Goal: Transaction & Acquisition: Purchase product/service

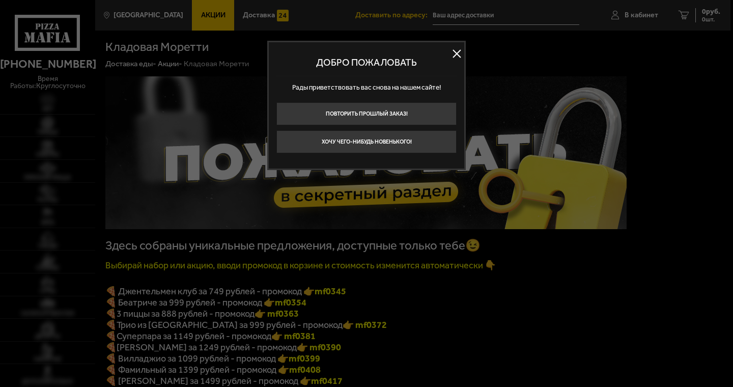
type input "[STREET_ADDRESS]"
click at [458, 53] on button at bounding box center [456, 53] width 15 height 15
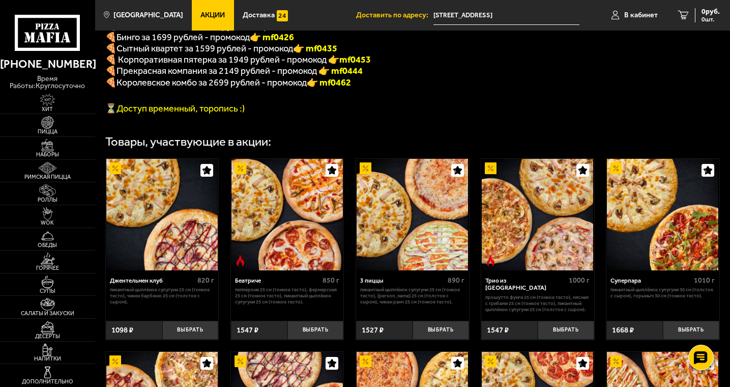
scroll to position [203, 0]
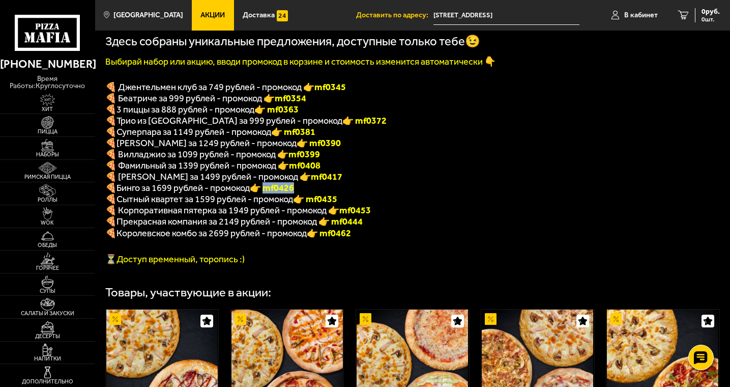
drag, startPoint x: 300, startPoint y: 194, endPoint x: 269, endPoint y: 194, distance: 31.0
click at [269, 193] on p "🍕 [PERSON_NAME] за 1699 рублей - промокод 👉 mf0426" at bounding box center [365, 187] width 521 height 11
click at [477, 216] on p "🍕 Корпоративная пятерка за 1949 рублей - промокод 👉 mf0453" at bounding box center [365, 209] width 521 height 11
drag, startPoint x: 306, startPoint y: 195, endPoint x: 269, endPoint y: 197, distance: 37.2
click at [269, 193] on p "🍕 [PERSON_NAME] за 1699 рублей - промокод 👉 mf0426" at bounding box center [365, 187] width 521 height 11
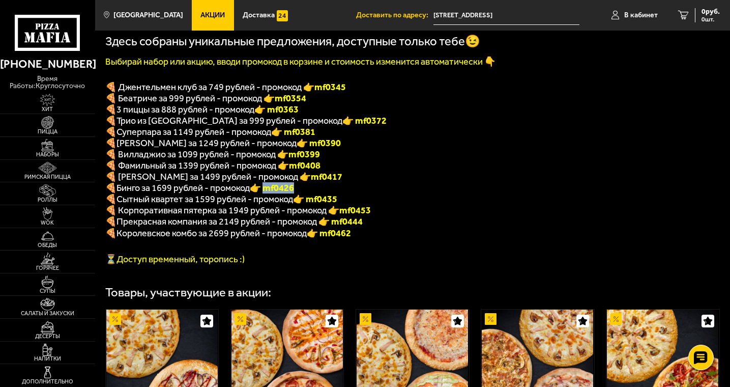
copy b "f0426"
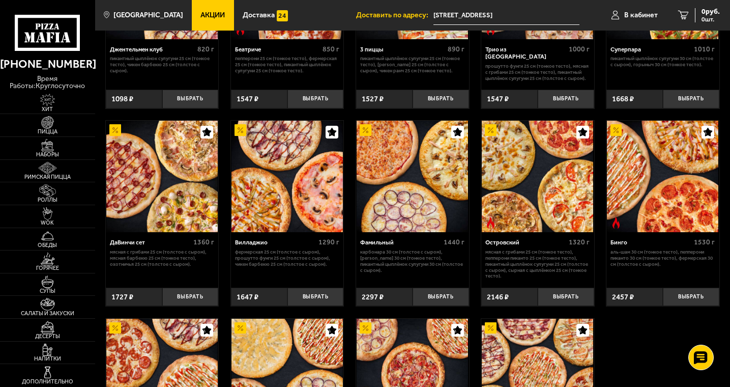
scroll to position [560, 0]
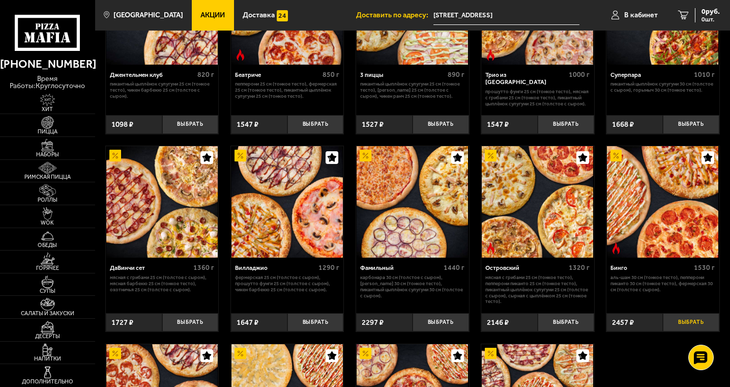
click at [694, 330] on button "Выбрать" at bounding box center [691, 322] width 56 height 19
click at [700, 12] on span "2457 руб." at bounding box center [704, 11] width 31 height 7
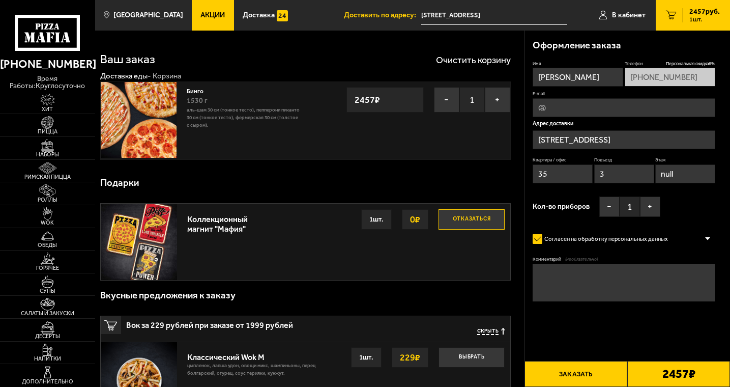
type input "[STREET_ADDRESS]"
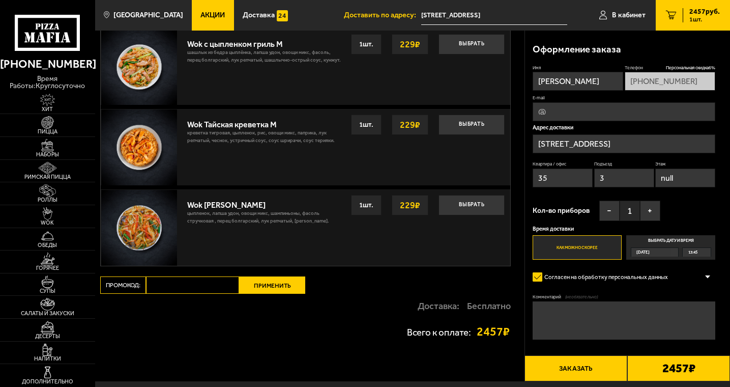
scroll to position [560, 0]
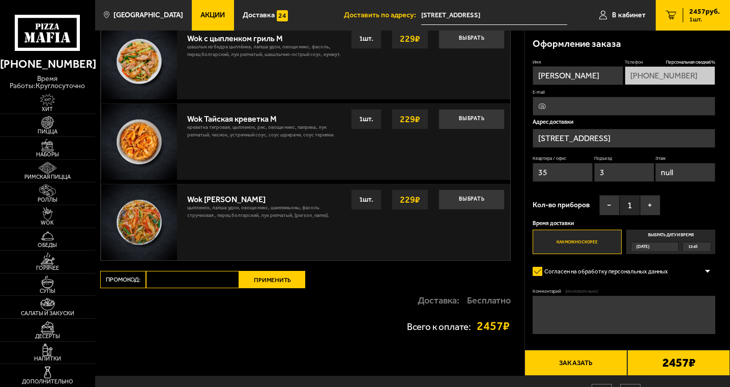
paste input "mf0426"
type input "mf0426"
click at [273, 284] on button "Применить" at bounding box center [272, 279] width 66 height 17
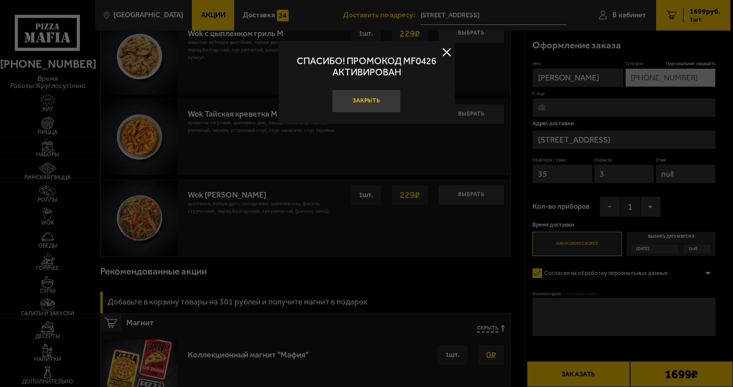
click at [378, 101] on button "Закрыть" at bounding box center [366, 101] width 69 height 23
click at [378, 101] on div "Wok Тайская креветка M креветка тигровая, цыпленок, рис, овощи микс, паприка, л…" at bounding box center [346, 137] width 327 height 76
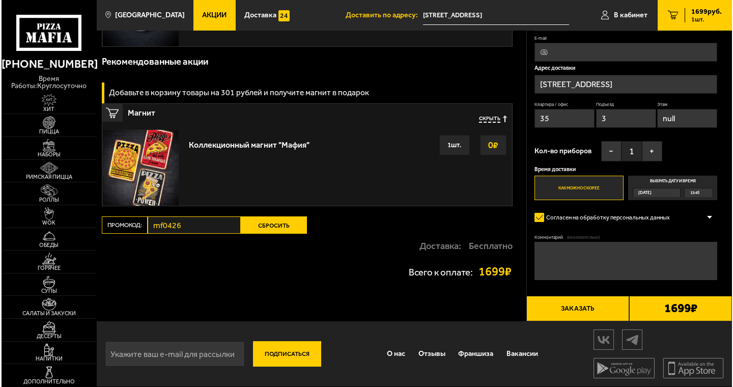
scroll to position [772, 0]
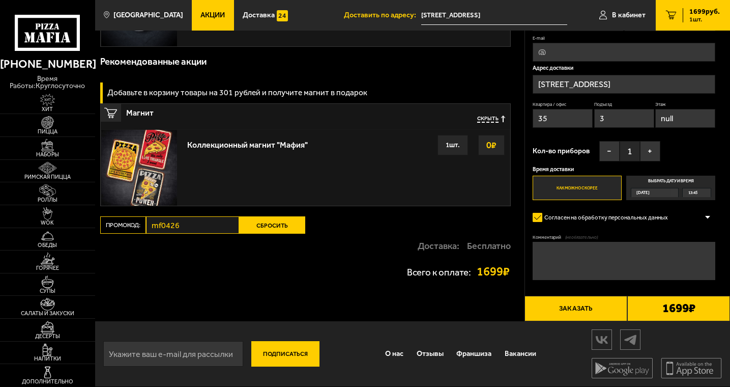
click at [586, 310] on button "Заказать" at bounding box center [575, 309] width 103 height 26
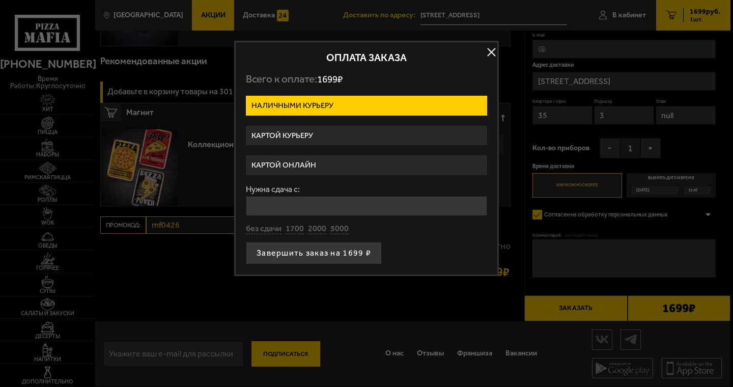
click at [281, 138] on label "Картой курьеру" at bounding box center [366, 136] width 241 height 20
click at [0, 0] on input "Картой курьеру" at bounding box center [0, 0] width 0 height 0
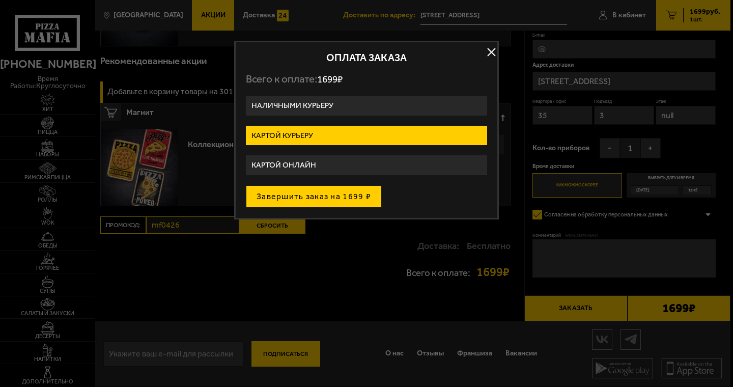
click at [320, 201] on button "Завершить заказ на 1699 ₽" at bounding box center [314, 196] width 136 height 22
